Goal: Navigation & Orientation: Find specific page/section

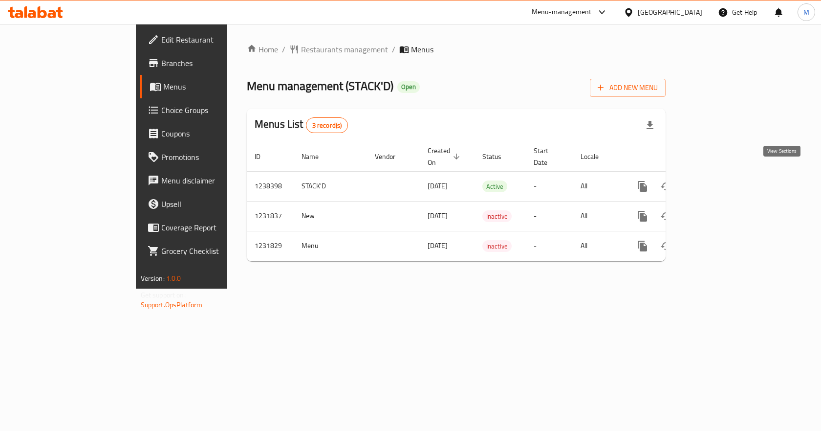
click at [719, 180] on icon "enhanced table" at bounding box center [713, 186] width 12 height 12
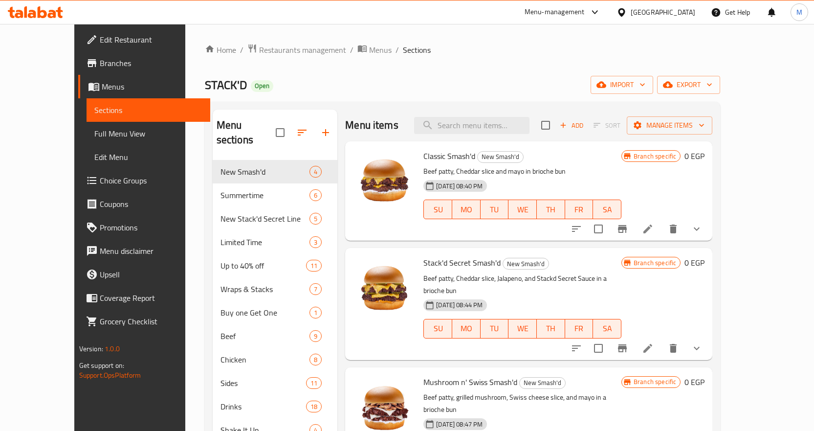
scroll to position [49, 0]
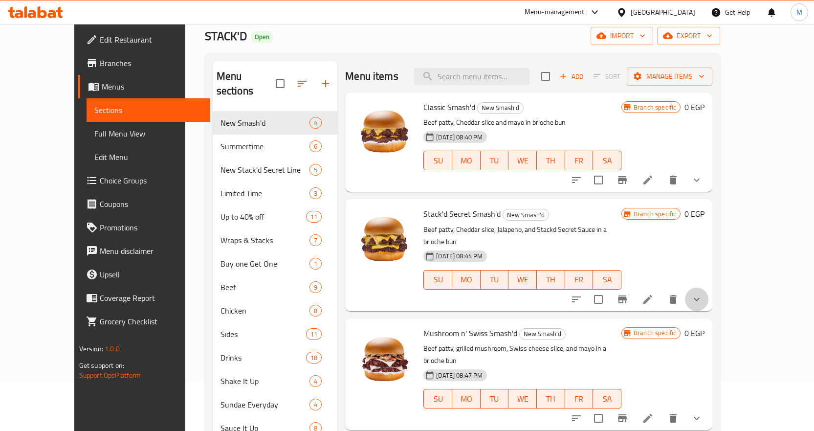
click at [702, 293] on icon "show more" at bounding box center [696, 299] width 12 height 12
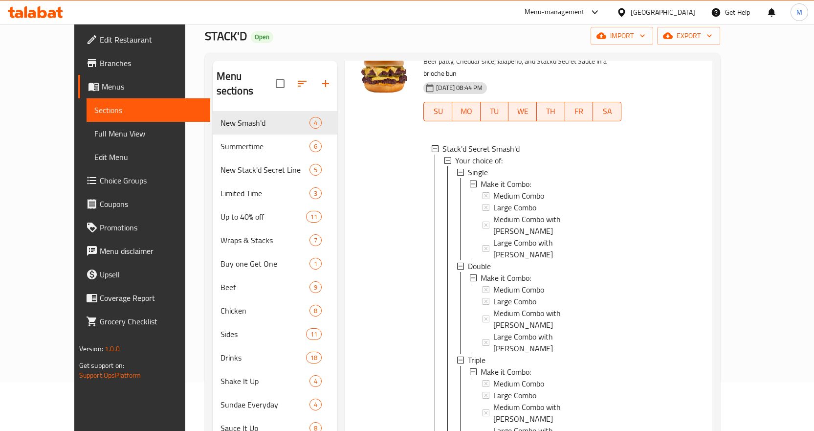
scroll to position [177, 0]
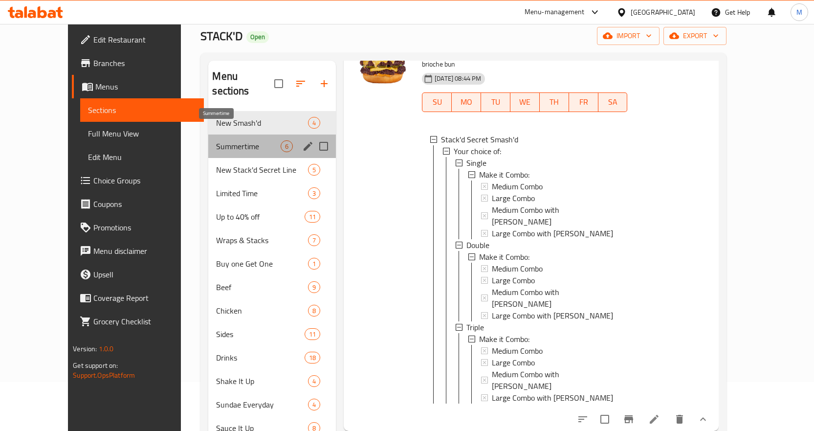
click at [216, 140] on span "Summertime" at bounding box center [248, 146] width 65 height 12
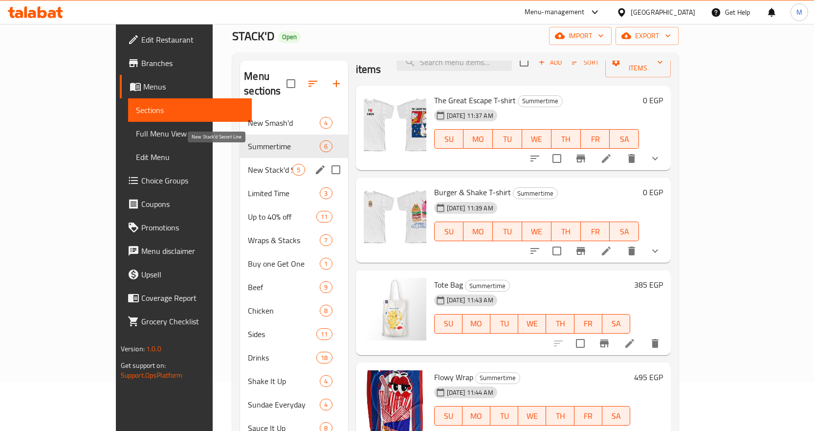
click at [254, 161] on div "New Stack'd Secret Line 5" at bounding box center [294, 169] width 108 height 23
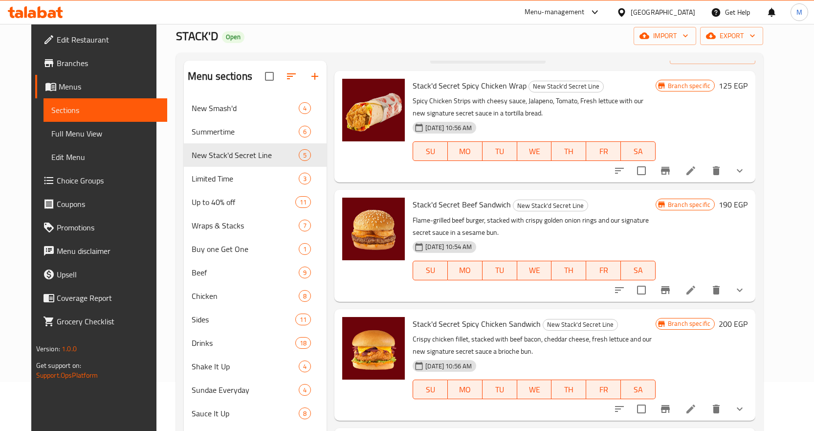
click at [751, 166] on div at bounding box center [679, 170] width 144 height 23
click at [751, 166] on button "show more" at bounding box center [739, 170] width 23 height 23
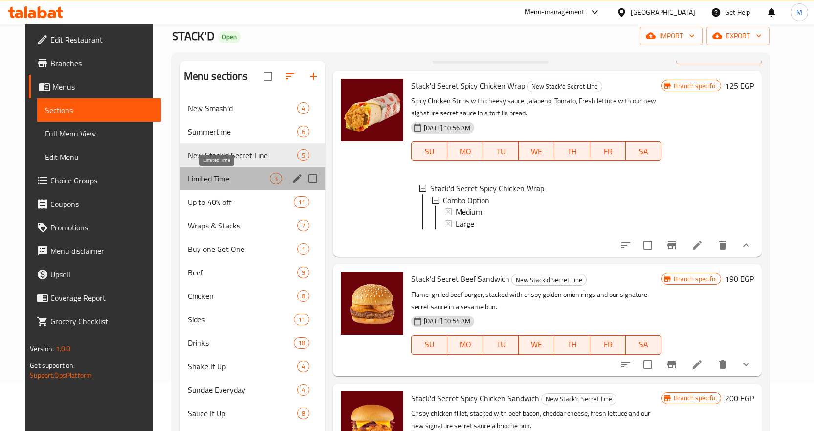
click at [244, 179] on span "Limited Time" at bounding box center [229, 178] width 82 height 12
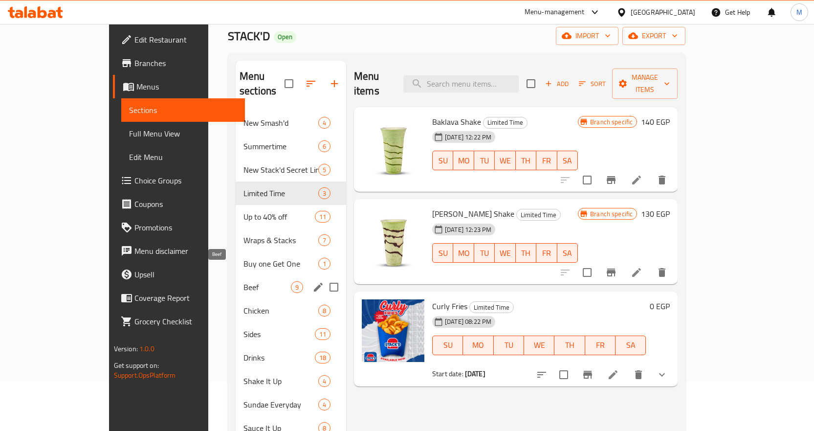
click at [236, 278] on div "Beef 9" at bounding box center [291, 286] width 110 height 23
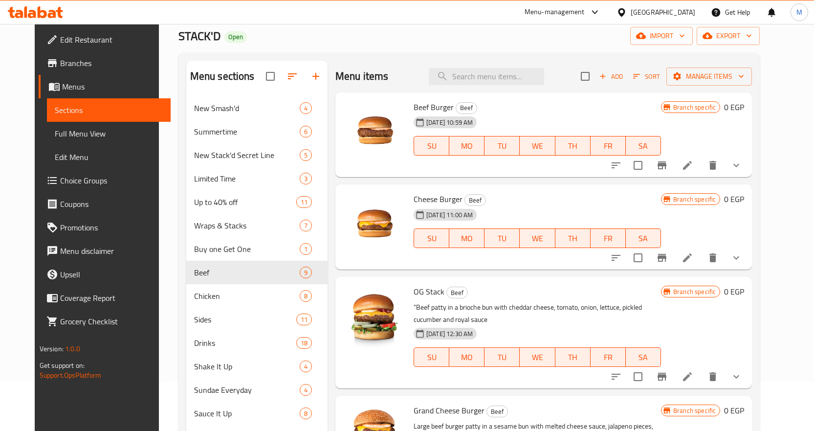
click at [685, 3] on div "[GEOGRAPHIC_DATA]" at bounding box center [655, 11] width 94 height 23
click at [685, 13] on div "[GEOGRAPHIC_DATA]" at bounding box center [662, 12] width 65 height 11
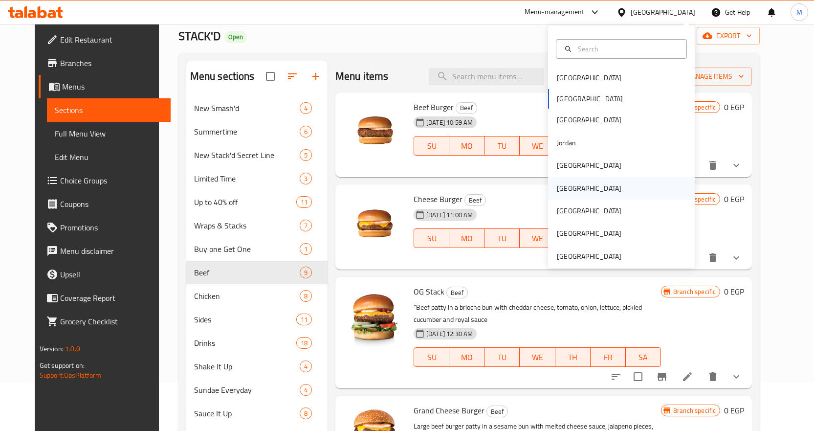
click at [570, 193] on div "[GEOGRAPHIC_DATA]" at bounding box center [589, 188] width 80 height 22
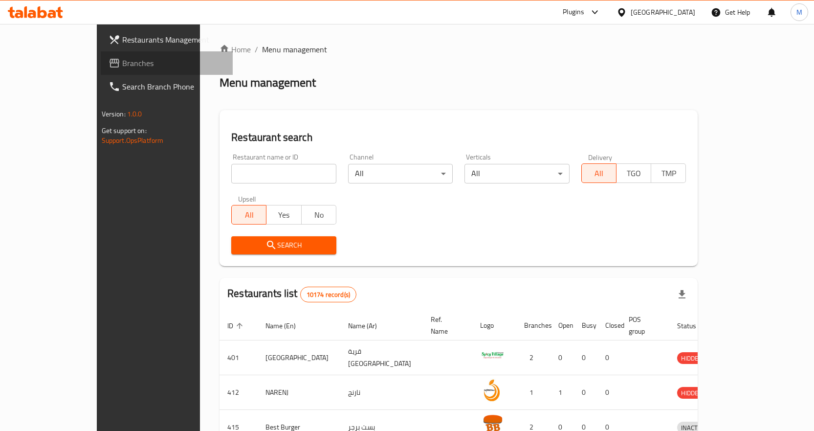
click at [122, 65] on span "Branches" at bounding box center [173, 63] width 103 height 12
